Goal: Communication & Community: Answer question/provide support

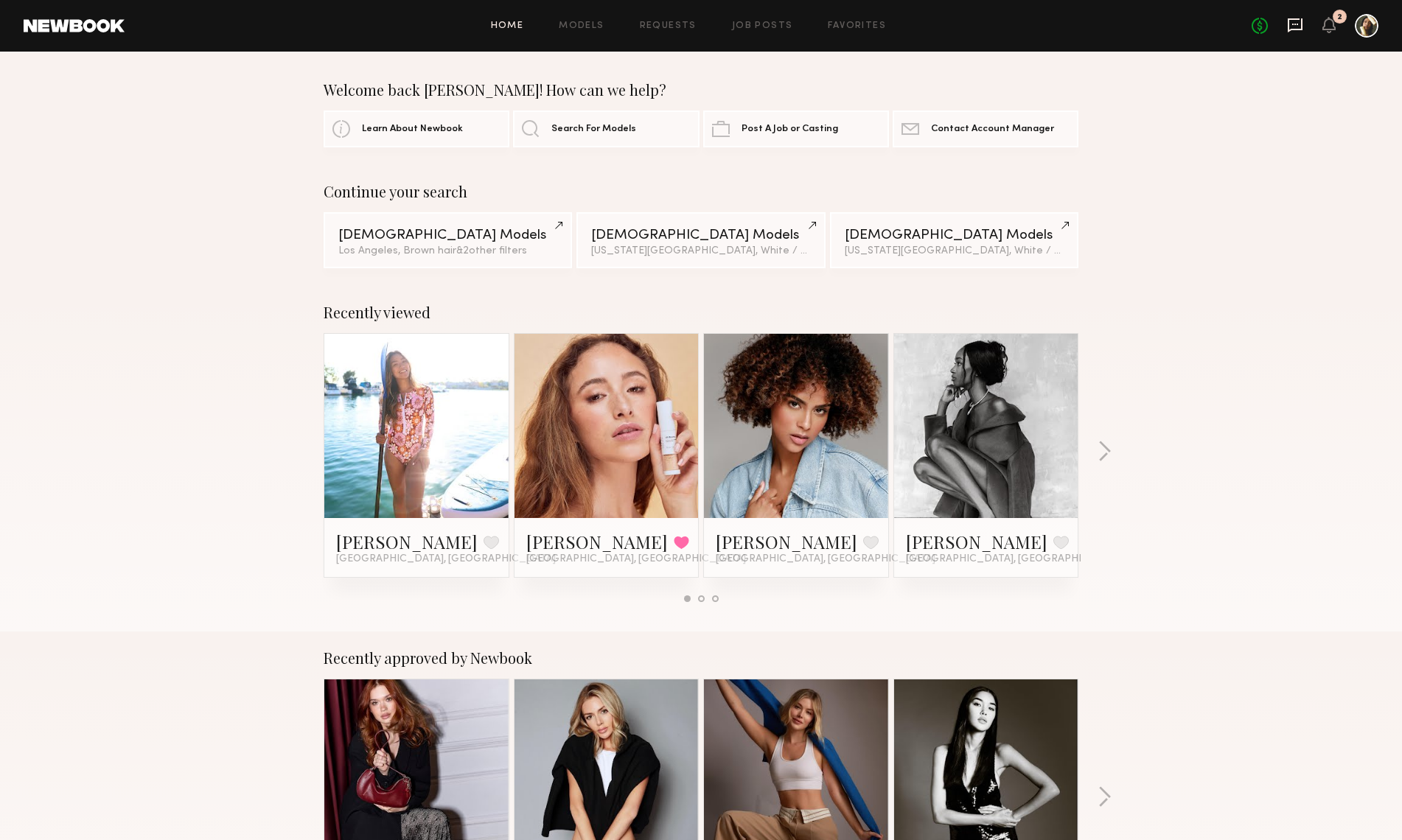
click at [1292, 31] on icon at bounding box center [1295, 25] width 16 height 16
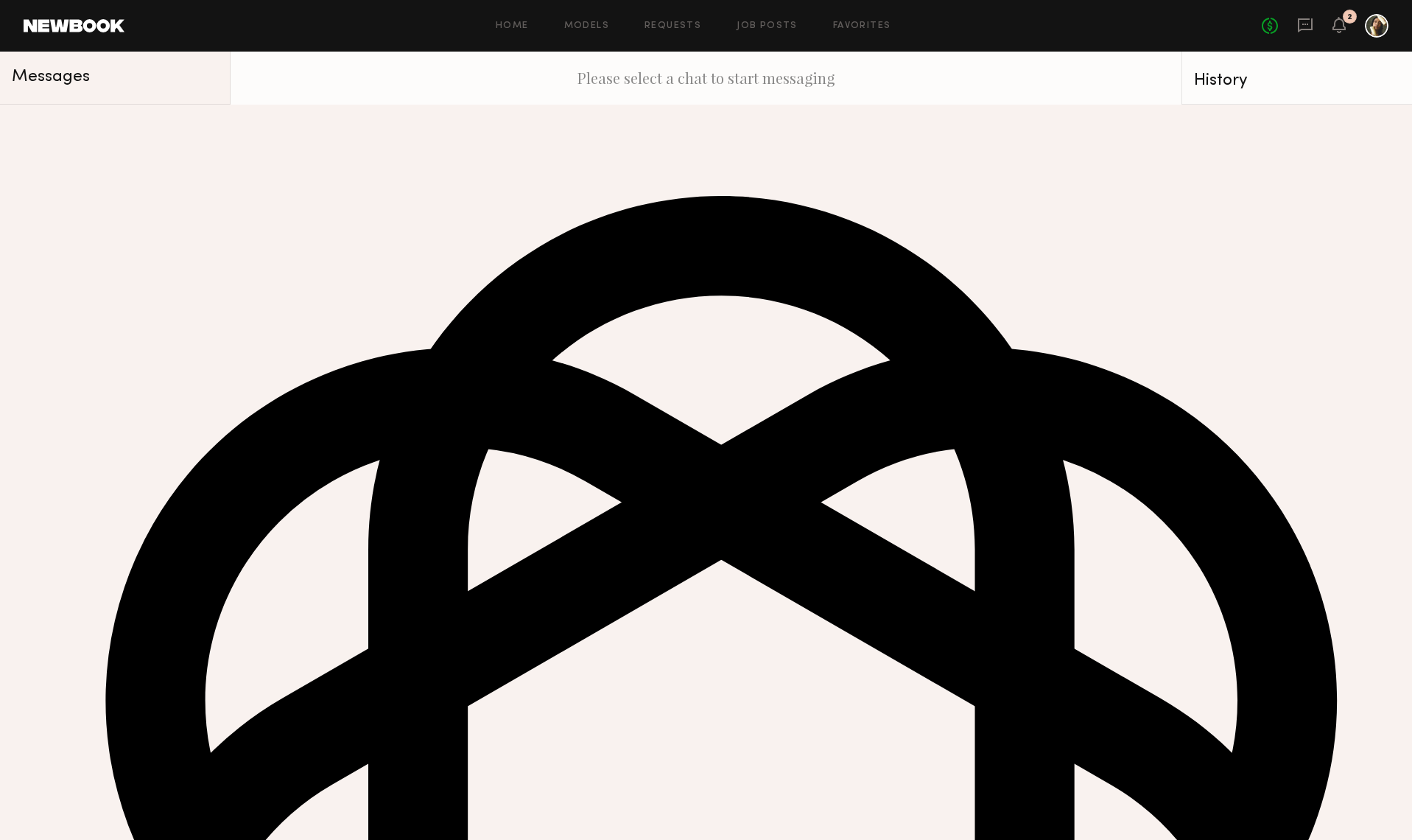
click at [79, 133] on div "[PERSON_NAME]" at bounding box center [105, 126] width 111 height 15
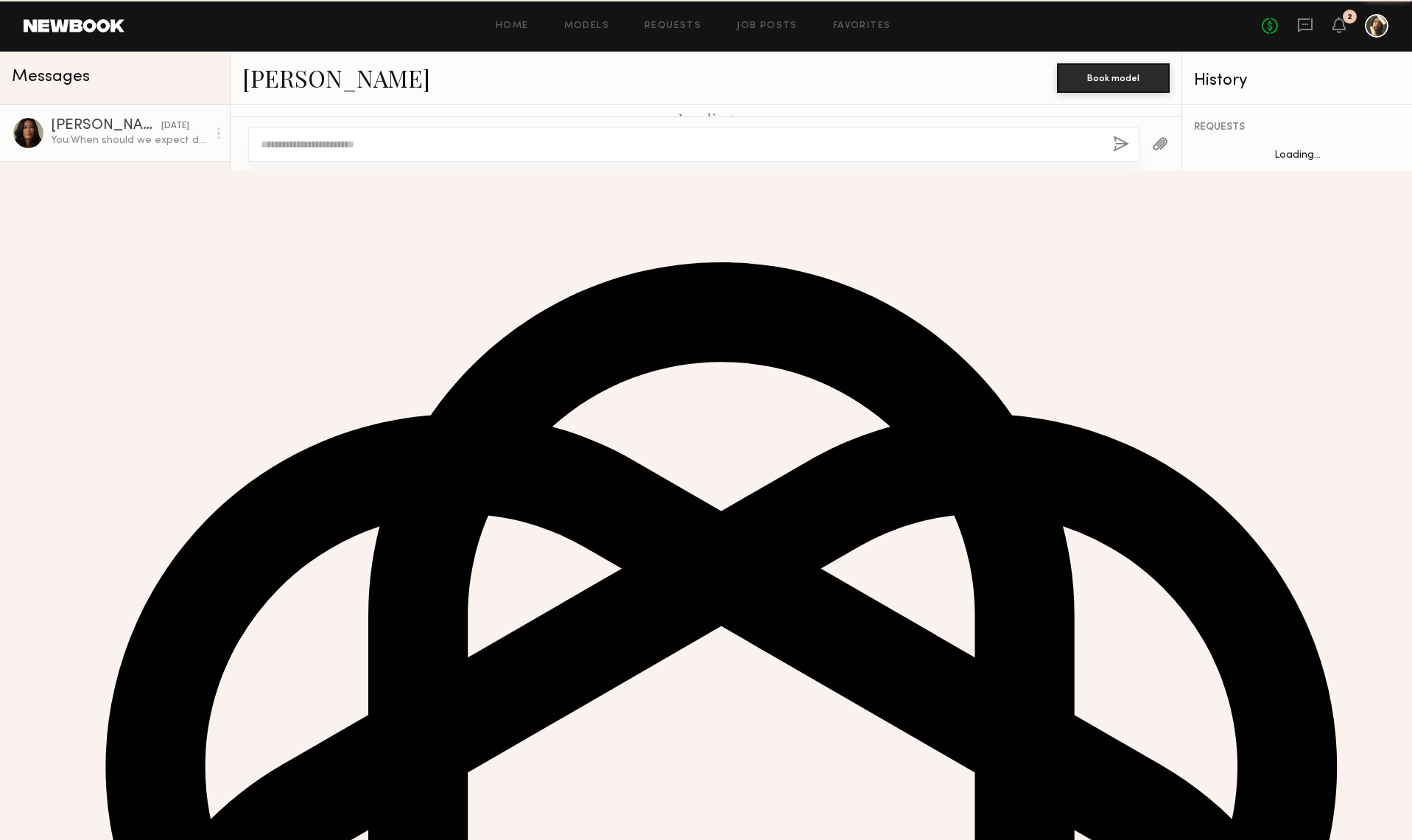
scroll to position [832, 0]
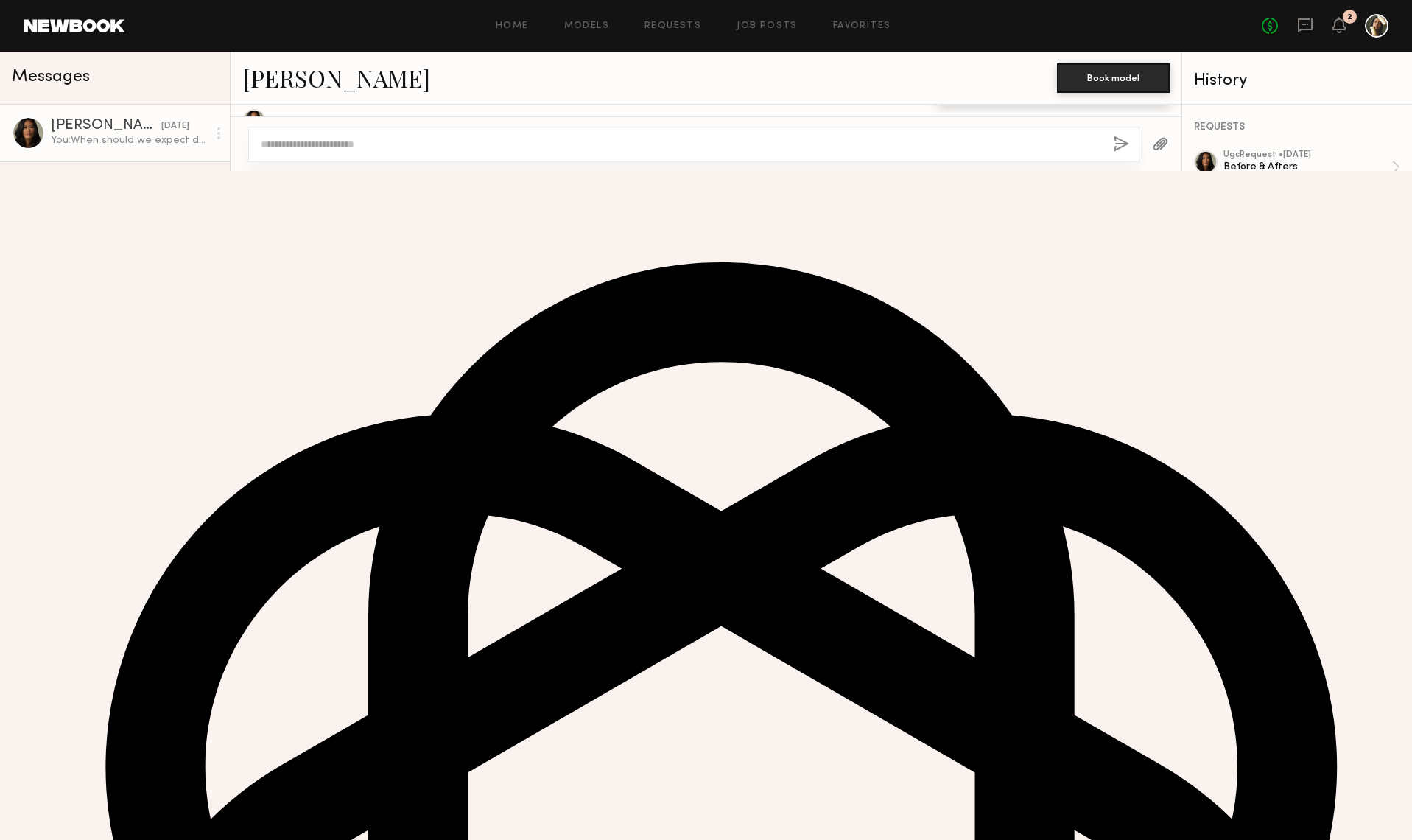
click at [93, 236] on div "[PERSON_NAME]" at bounding box center [105, 239] width 111 height 15
click at [374, 520] on div at bounding box center [393, 583] width 275 height 275
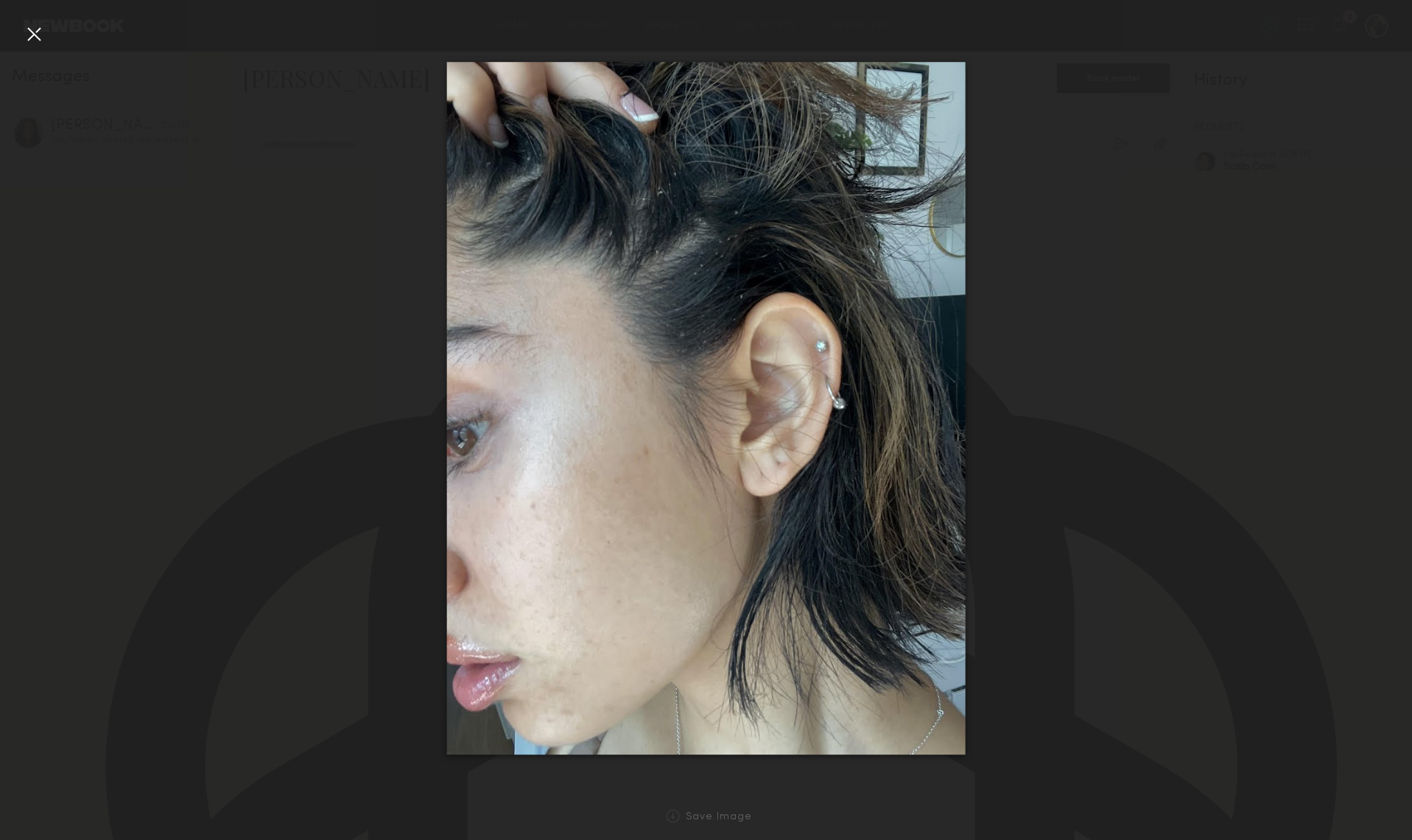
click at [1107, 208] on div at bounding box center [706, 409] width 1412 height 769
click at [34, 38] on div at bounding box center [34, 34] width 24 height 24
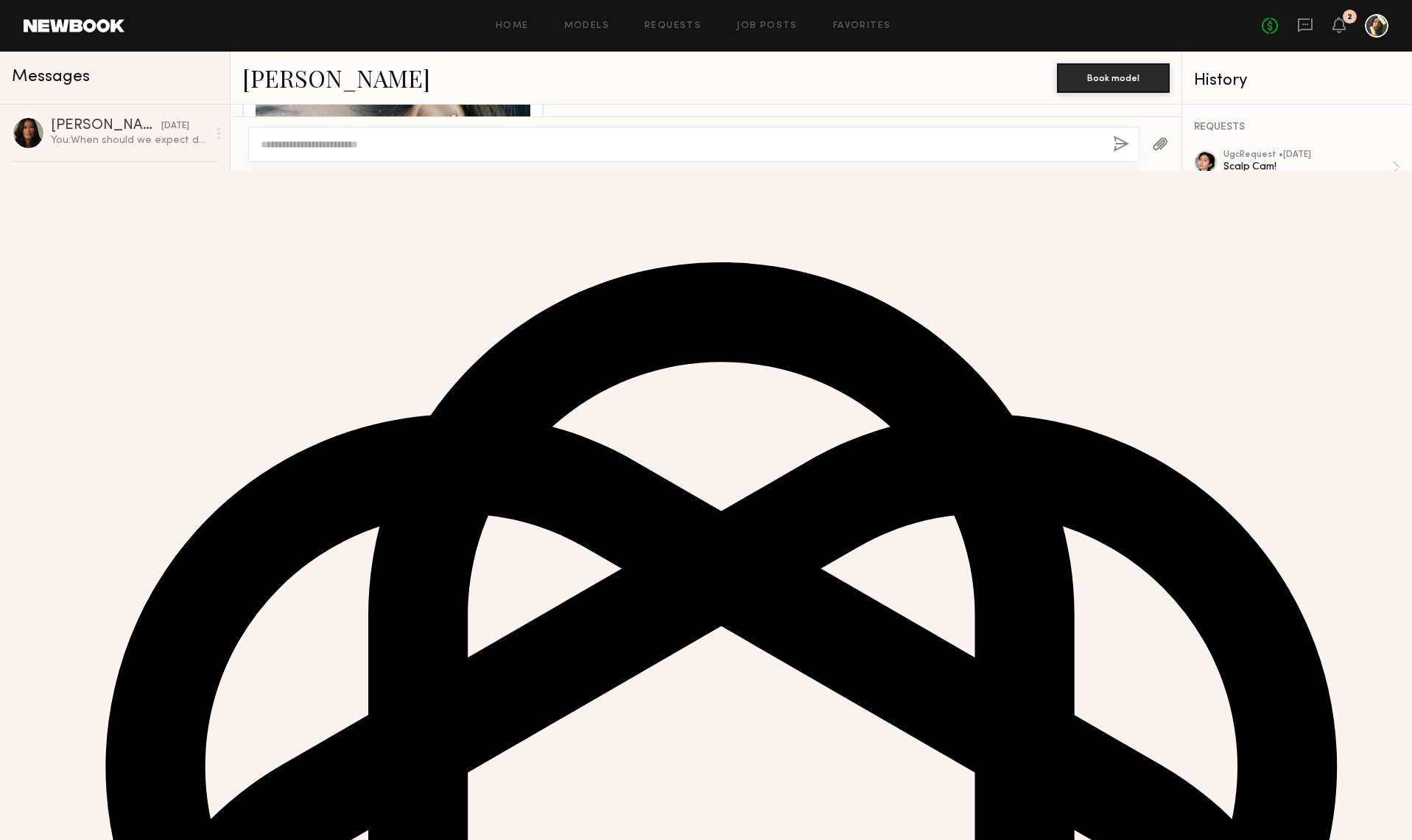
scroll to position [921, 0]
click at [387, 431] on div at bounding box center [393, 444] width 275 height 275
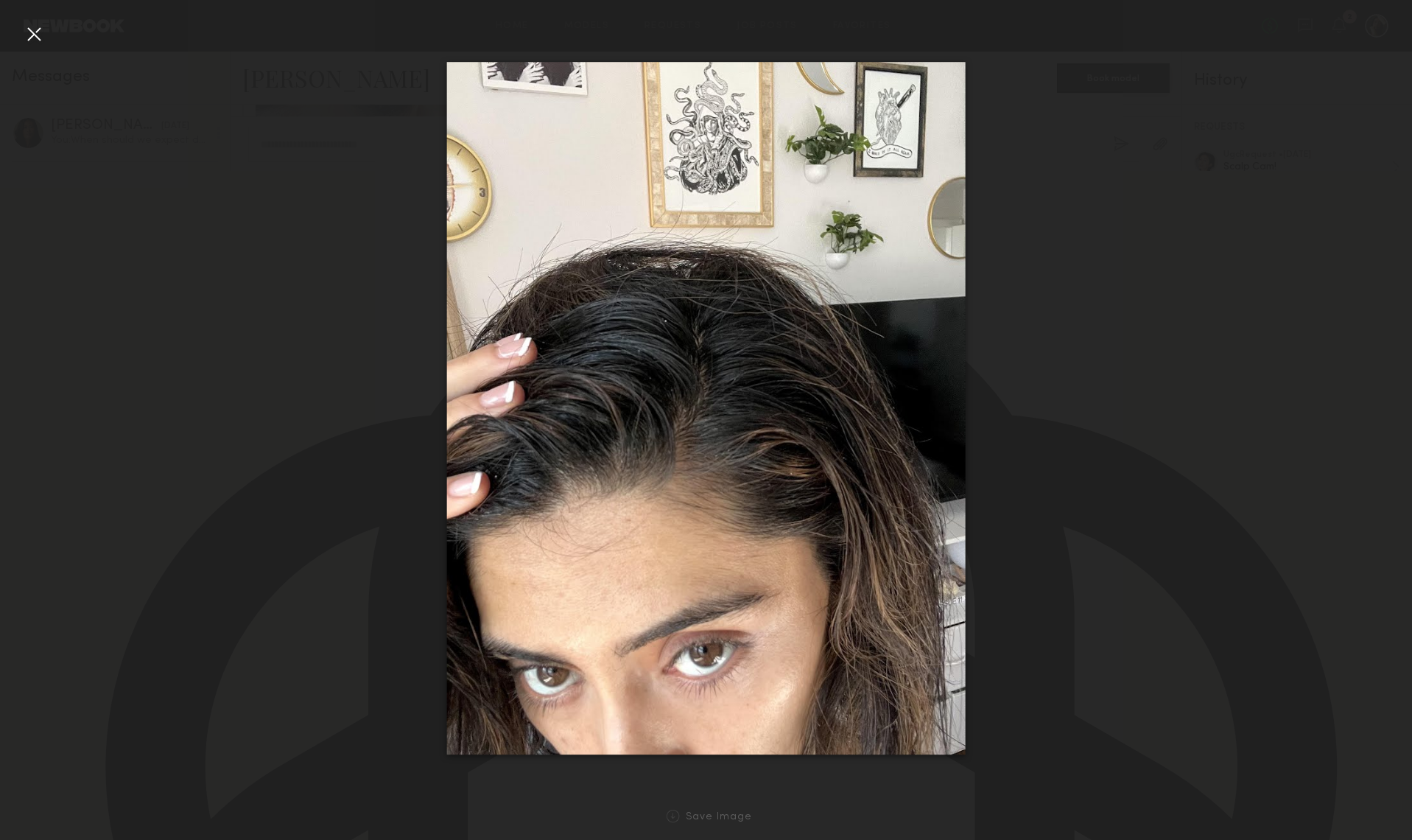
click at [31, 28] on div at bounding box center [34, 34] width 24 height 24
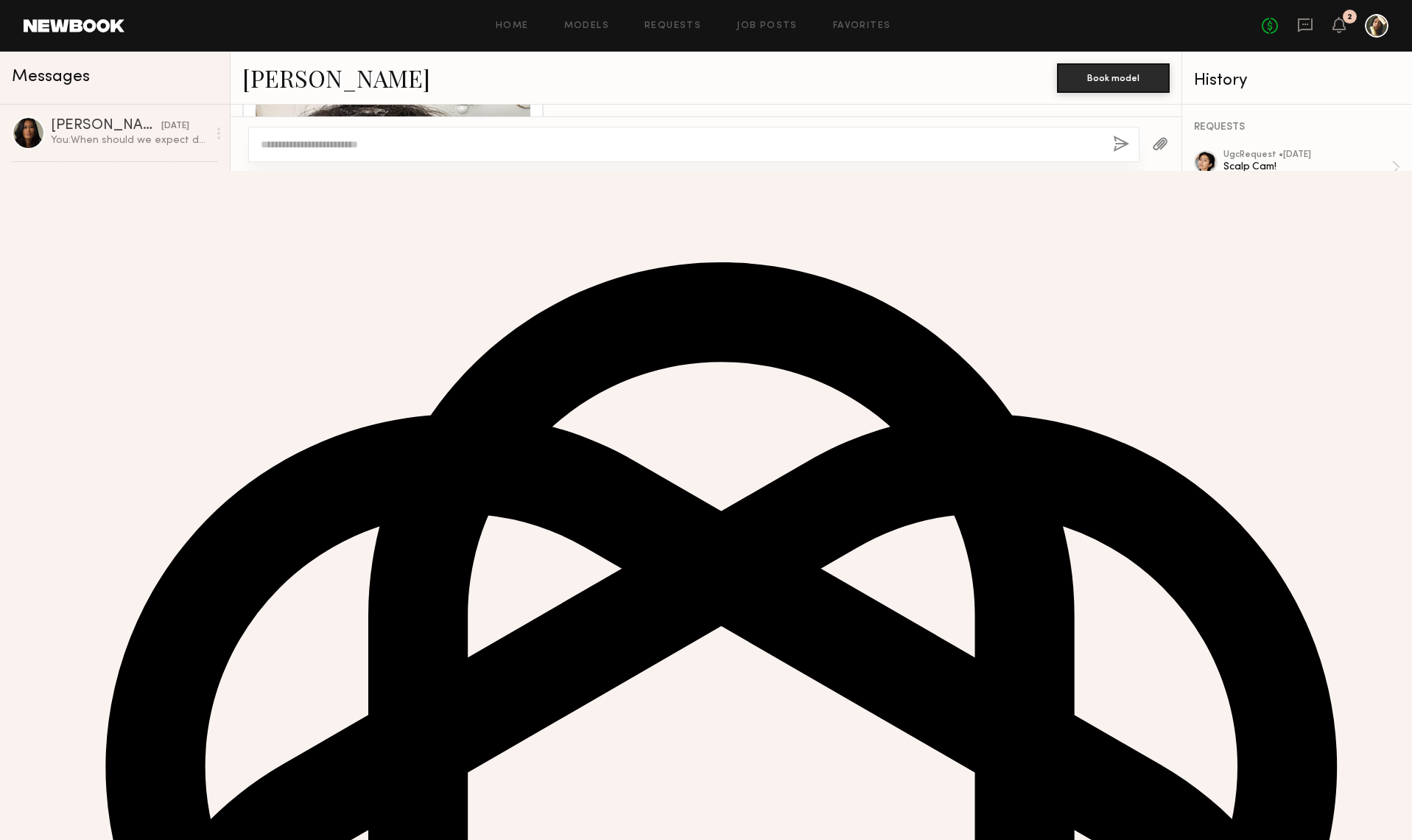
scroll to position [1283, 0]
click at [389, 479] on div at bounding box center [393, 457] width 275 height 275
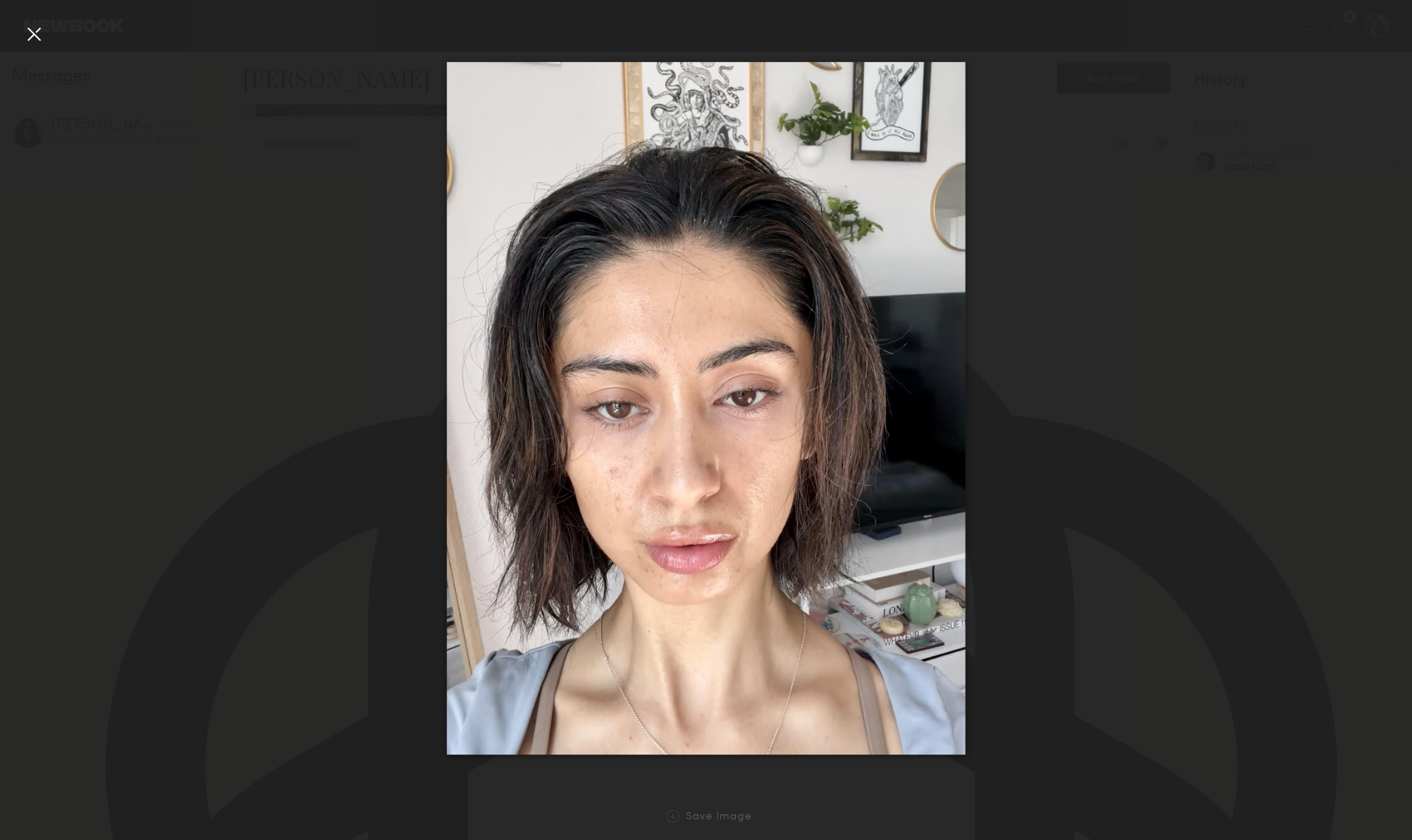
click at [28, 37] on div at bounding box center [34, 34] width 24 height 24
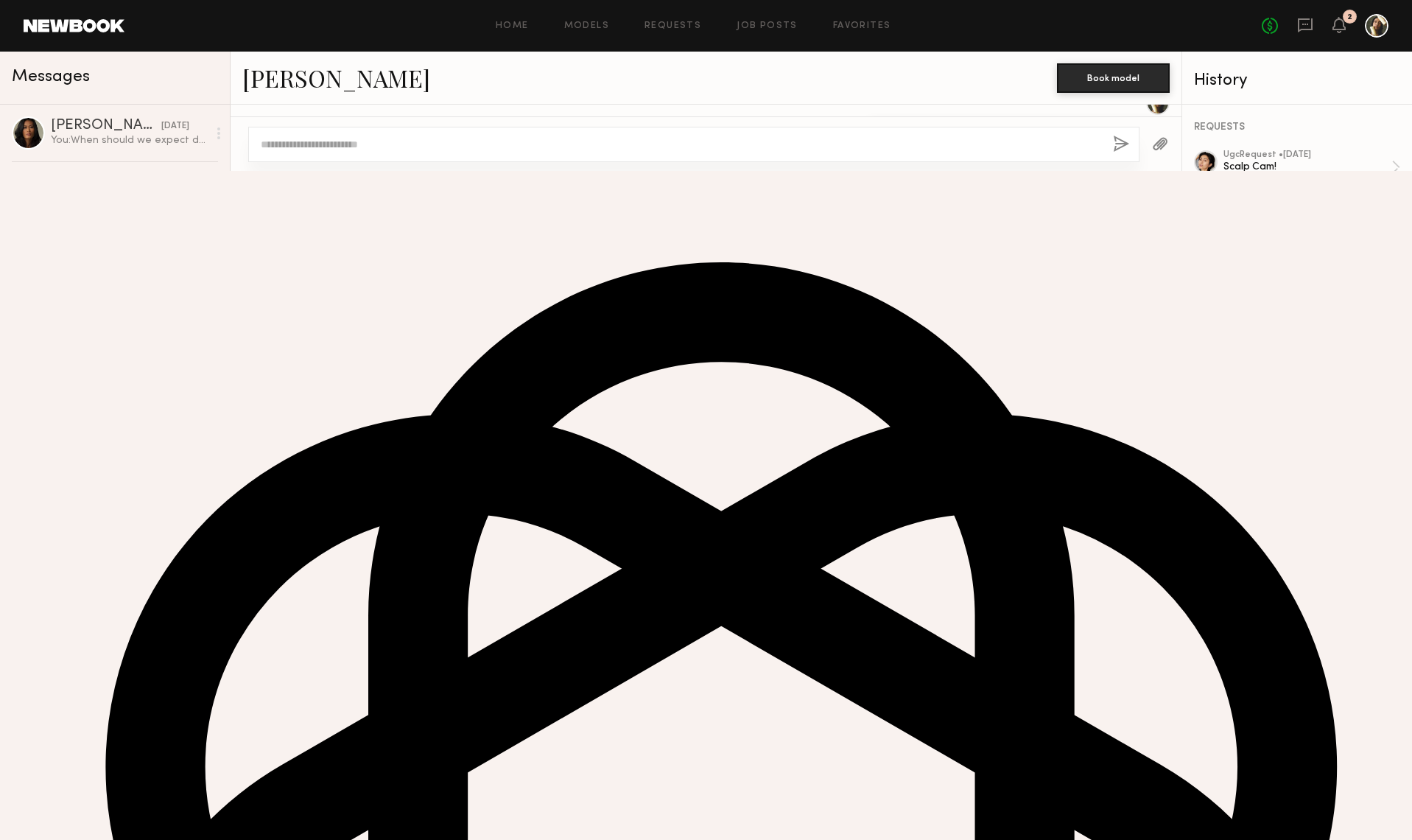
scroll to position [583, 0]
click at [451, 452] on div at bounding box center [393, 484] width 275 height 275
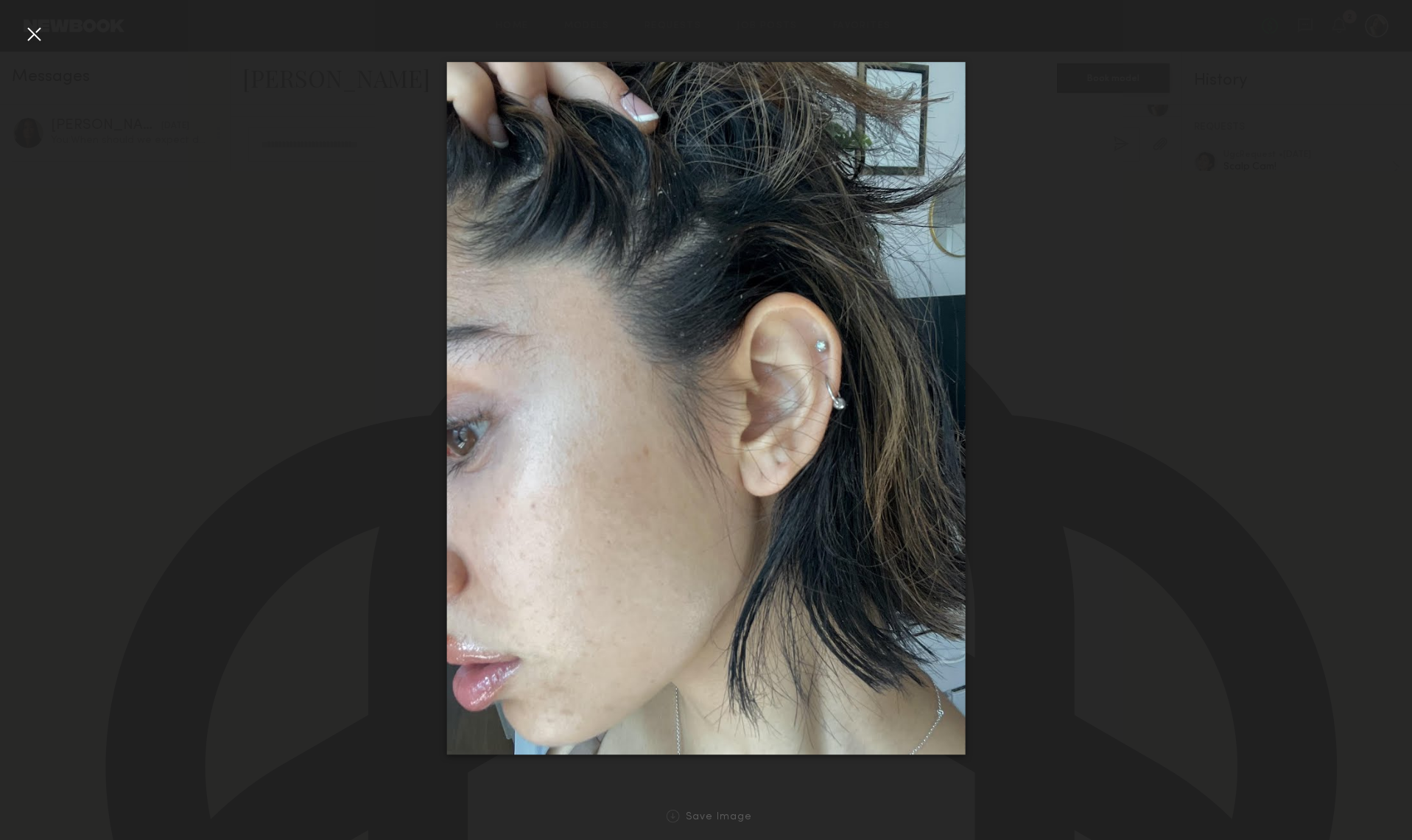
click at [1146, 235] on div at bounding box center [706, 409] width 1412 height 769
click at [32, 37] on div at bounding box center [34, 34] width 24 height 24
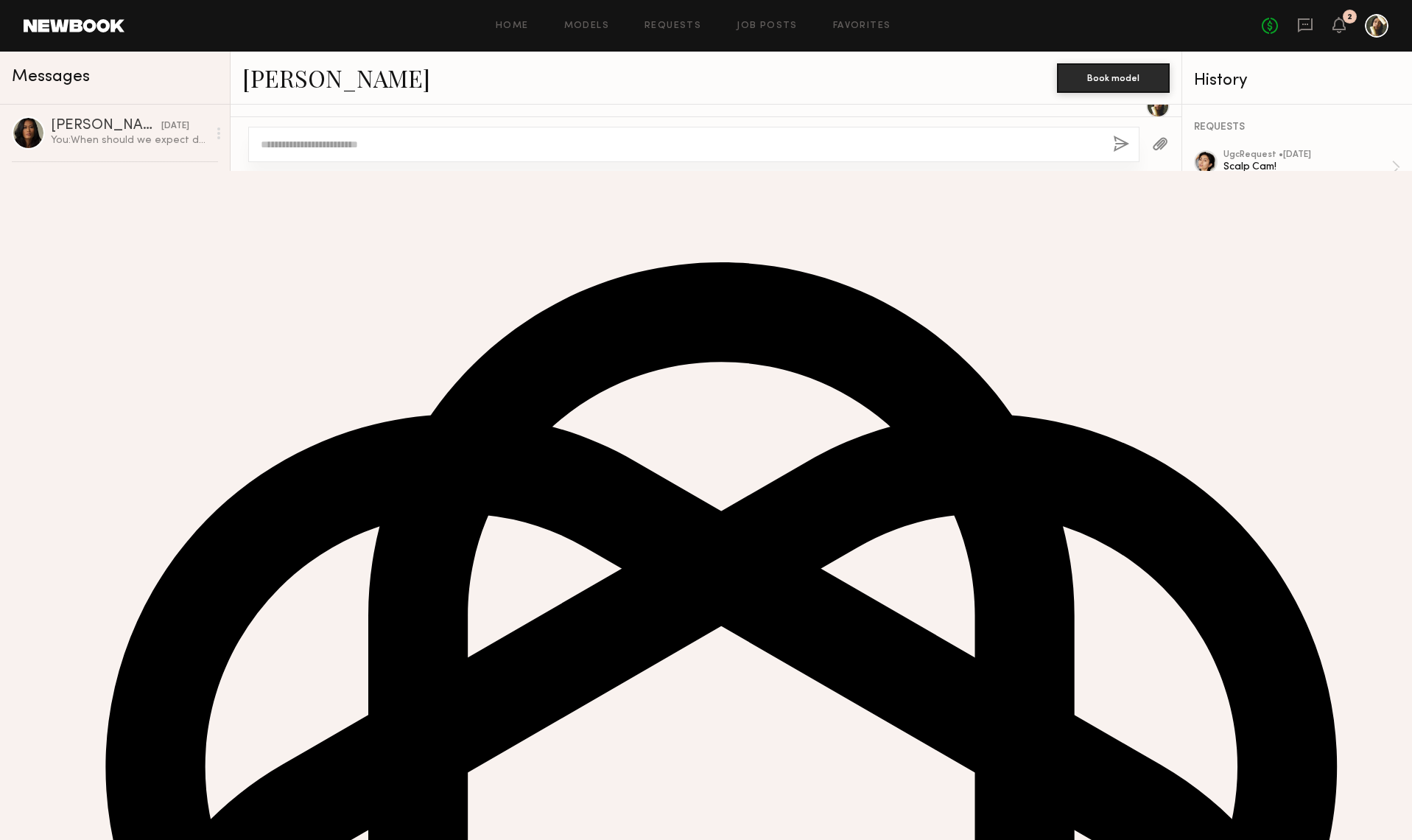
drag, startPoint x: 431, startPoint y: 393, endPoint x: 966, endPoint y: 0, distance: 663.8
click at [0, 0] on nb-messenger-layout "Home Models Requests Job Posts Favorites Sign Out No fees up to $5,000 2 Messag…" at bounding box center [706, 85] width 1412 height 171
click at [418, 447] on div at bounding box center [393, 484] width 275 height 275
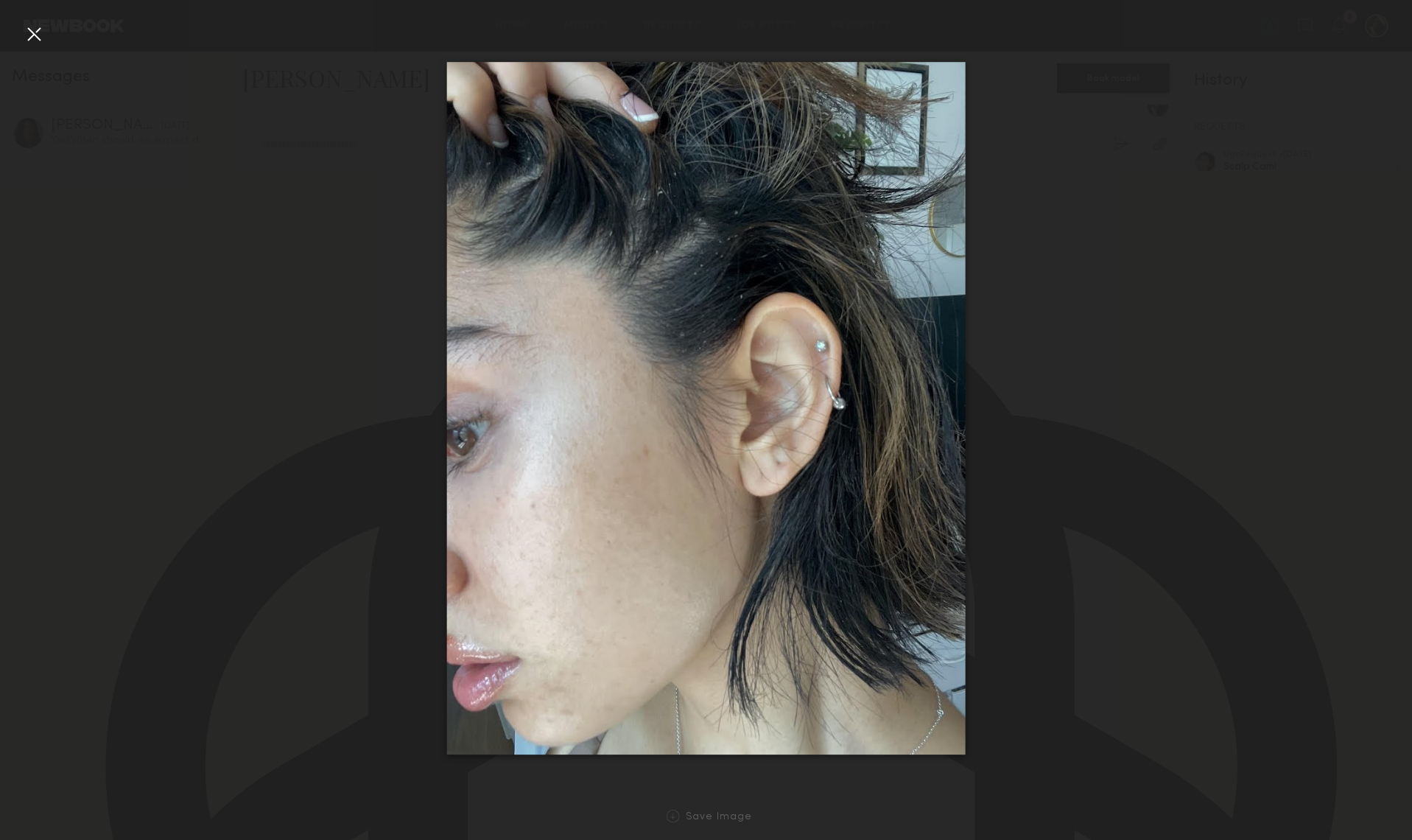
click at [33, 35] on div at bounding box center [34, 34] width 24 height 24
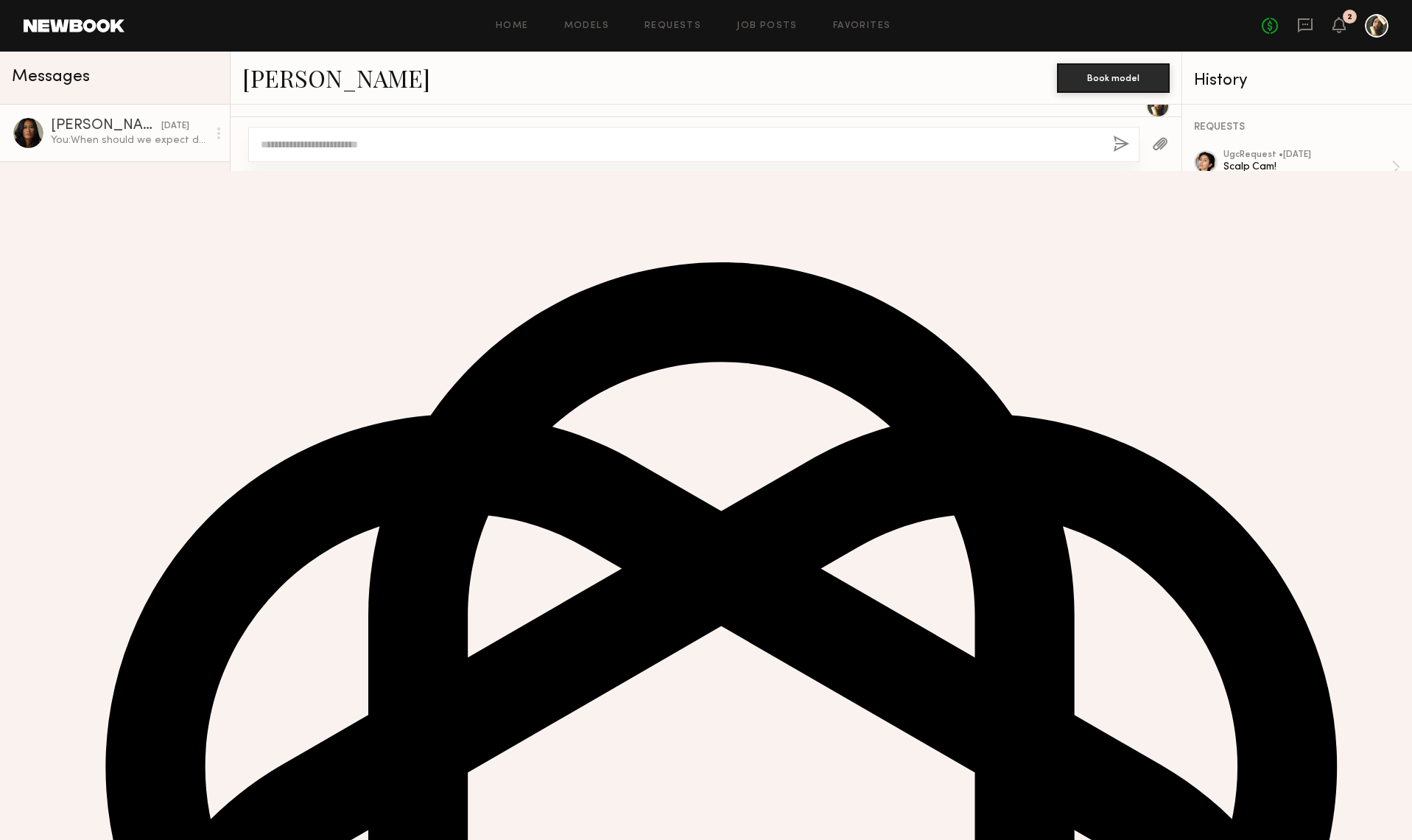
click at [93, 141] on div "You: When should we expect delivery?" at bounding box center [128, 141] width 156 height 14
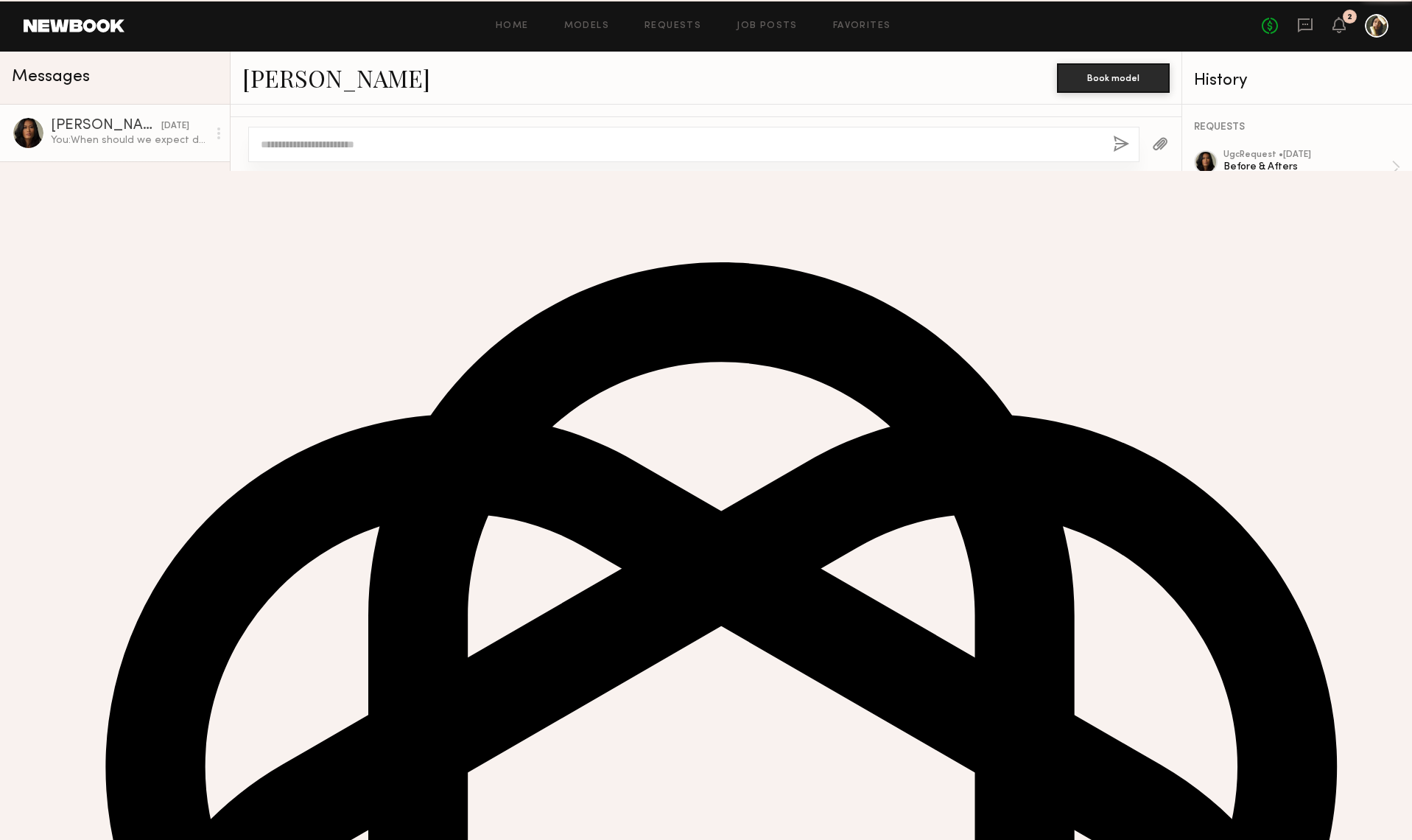
scroll to position [832, 0]
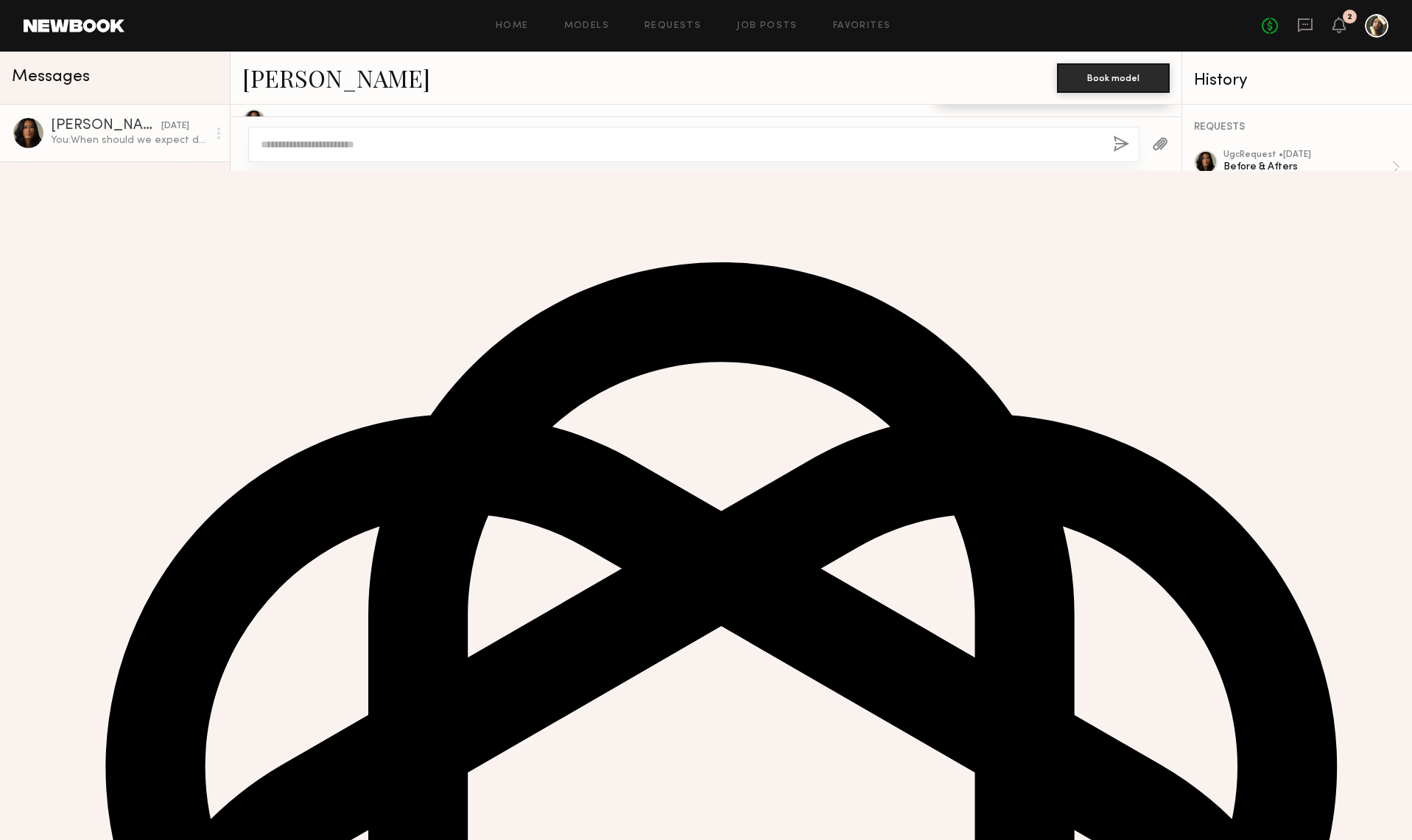
click at [370, 152] on textarea at bounding box center [681, 144] width 841 height 15
click at [1175, 162] on div at bounding box center [1160, 143] width 42 height 36
click at [381, 152] on textarea at bounding box center [681, 144] width 841 height 15
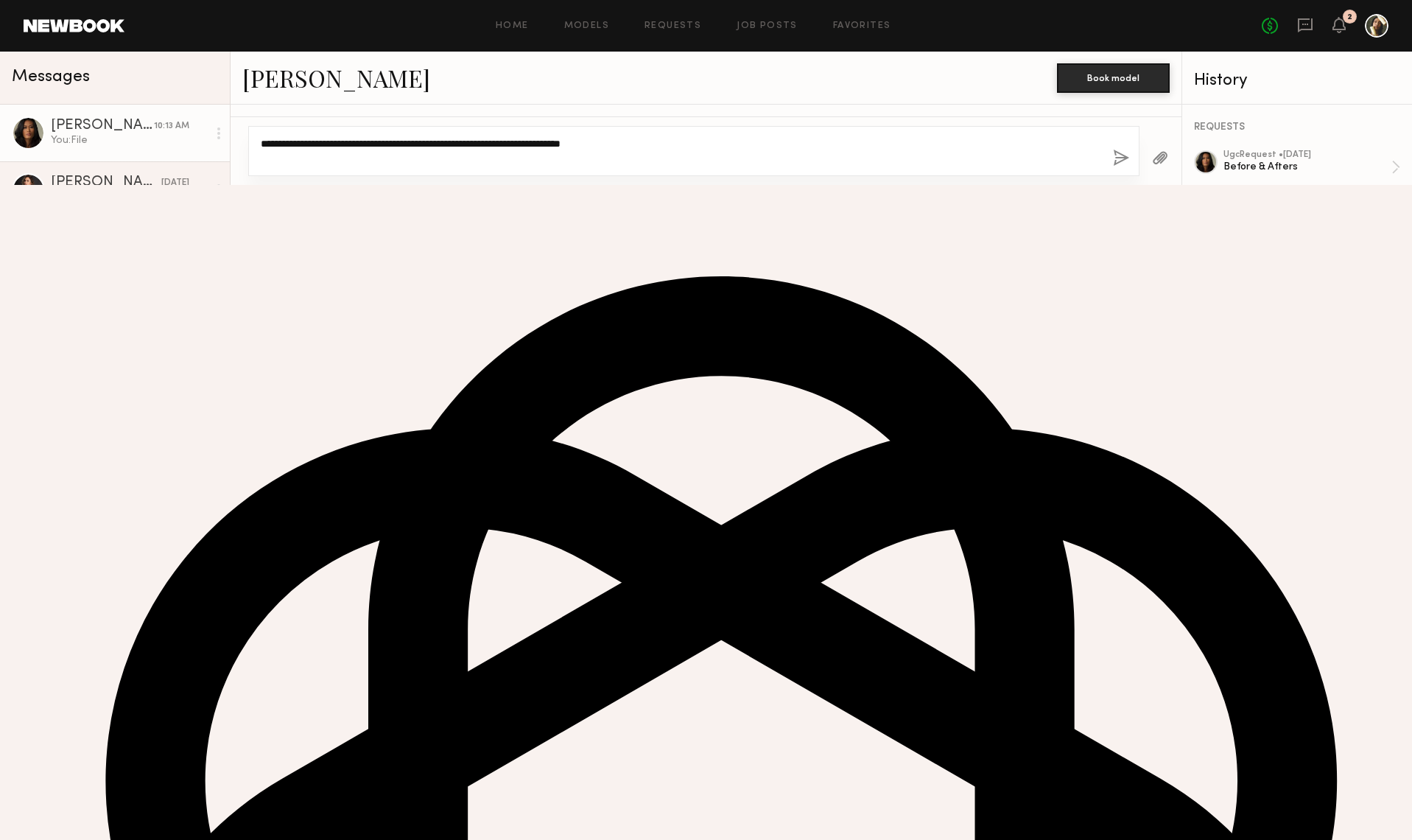
type textarea "**********"
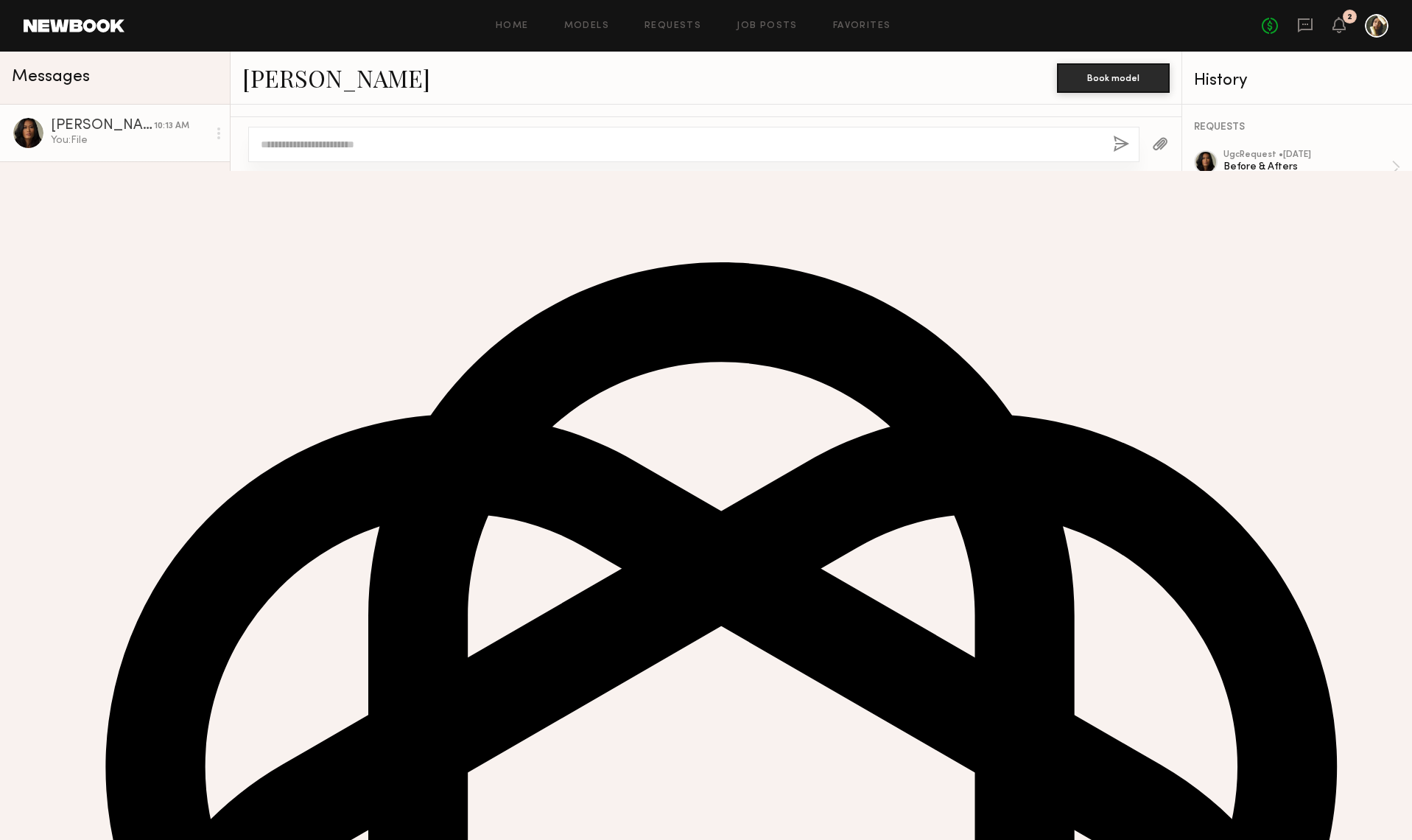
scroll to position [1199, 0]
type textarea "**********"
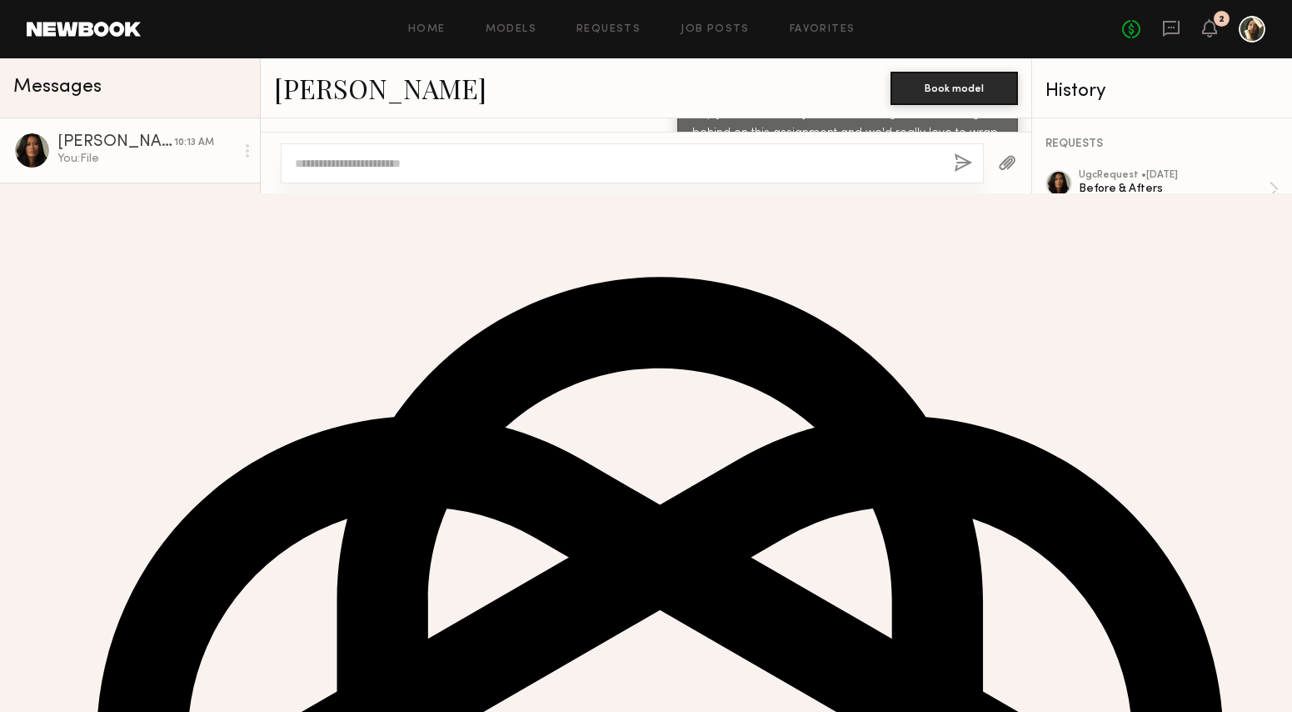
scroll to position [1403, 0]
